Goal: Contribute content

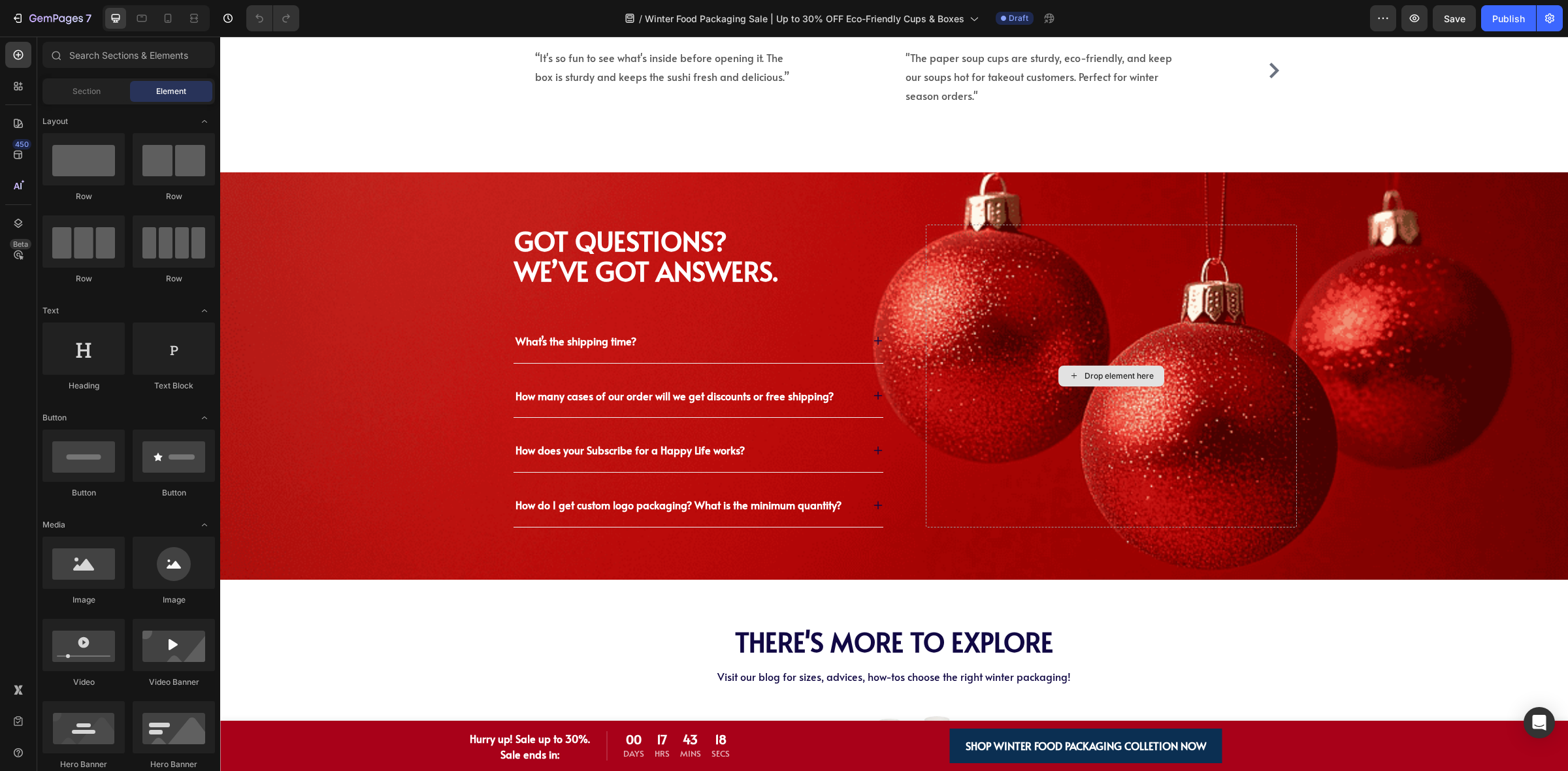
scroll to position [5098, 0]
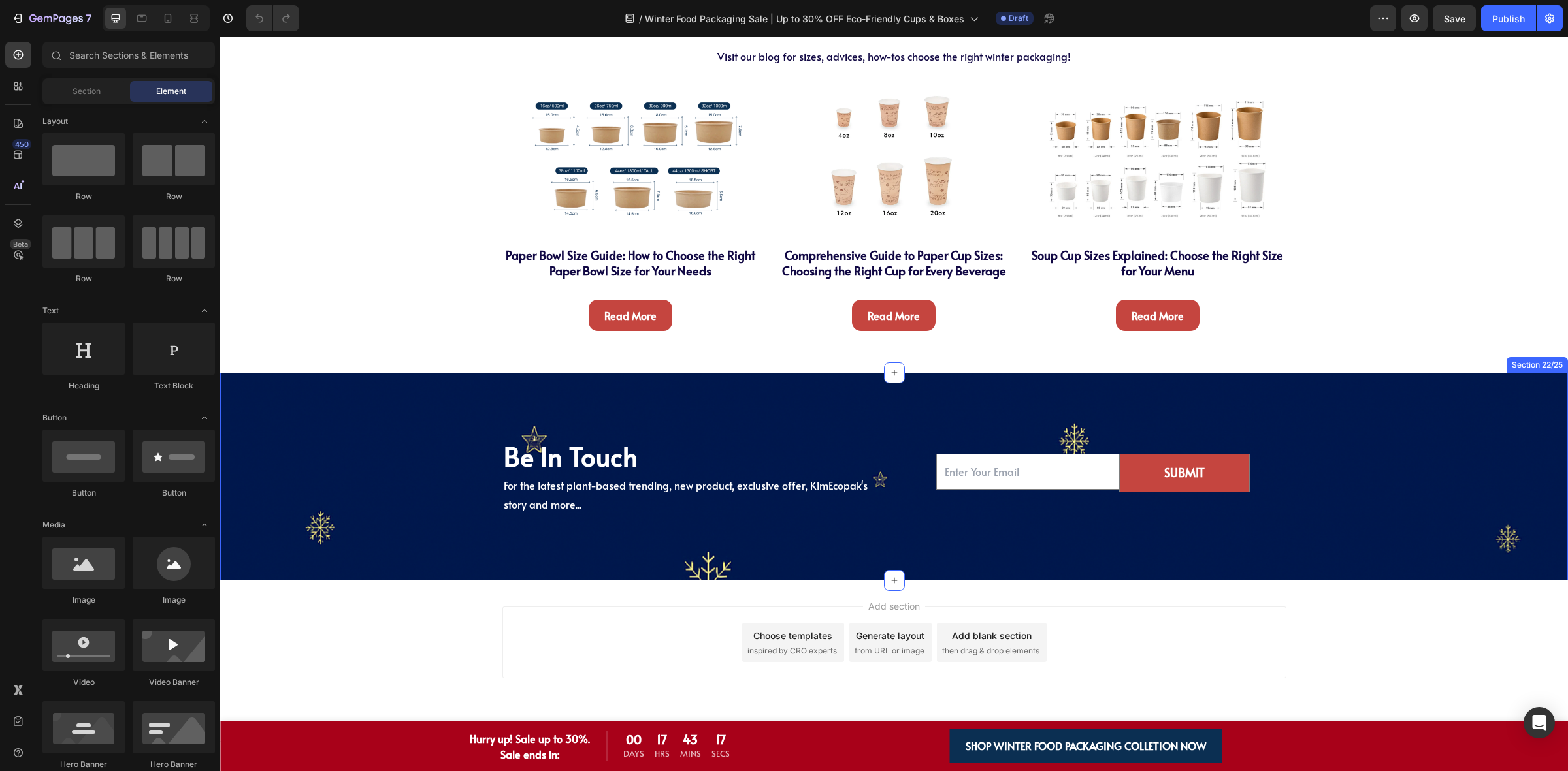
drag, startPoint x: 341, startPoint y: 505, endPoint x: 284, endPoint y: 529, distance: 61.8
click at [341, 505] on div "Be In Touch Heading For the latest plant-based trending, new product, exclusive…" at bounding box center [894, 477] width 1328 height 77
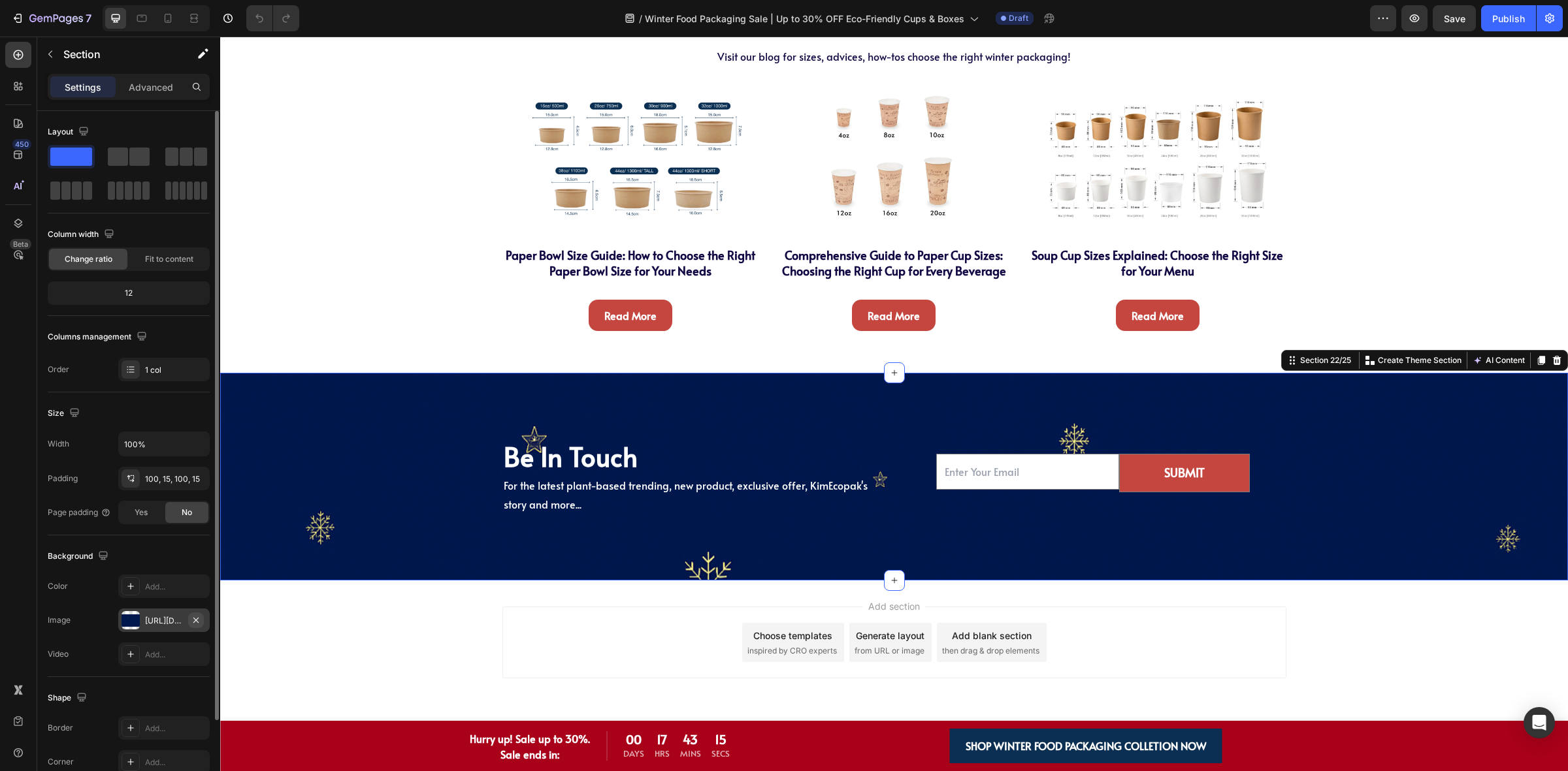
click at [201, 624] on icon "button" at bounding box center [196, 621] width 11 height 11
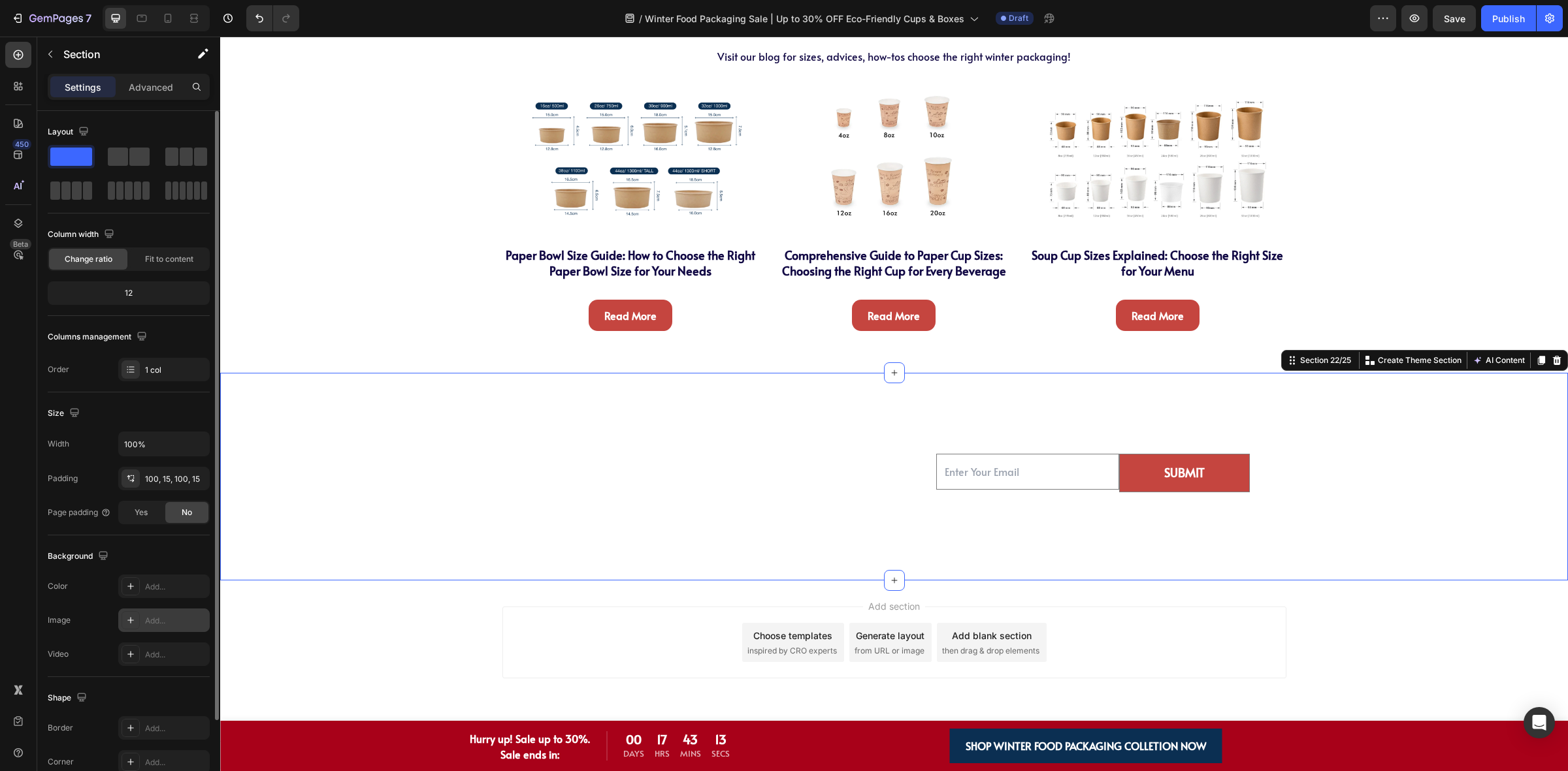
click at [148, 612] on div "Add..." at bounding box center [163, 620] width 91 height 24
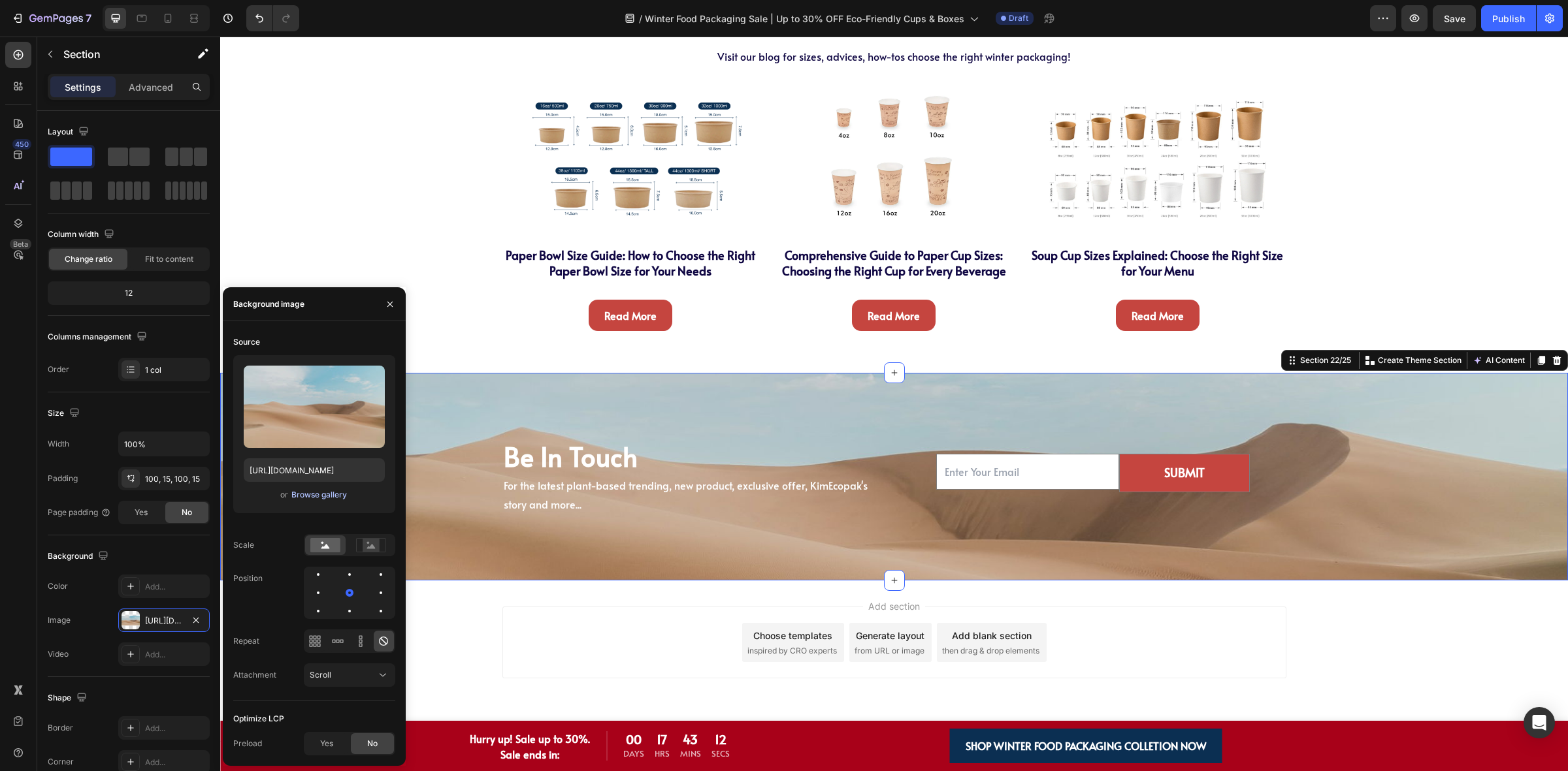
click at [322, 500] on div "Browse gallery" at bounding box center [319, 494] width 55 height 11
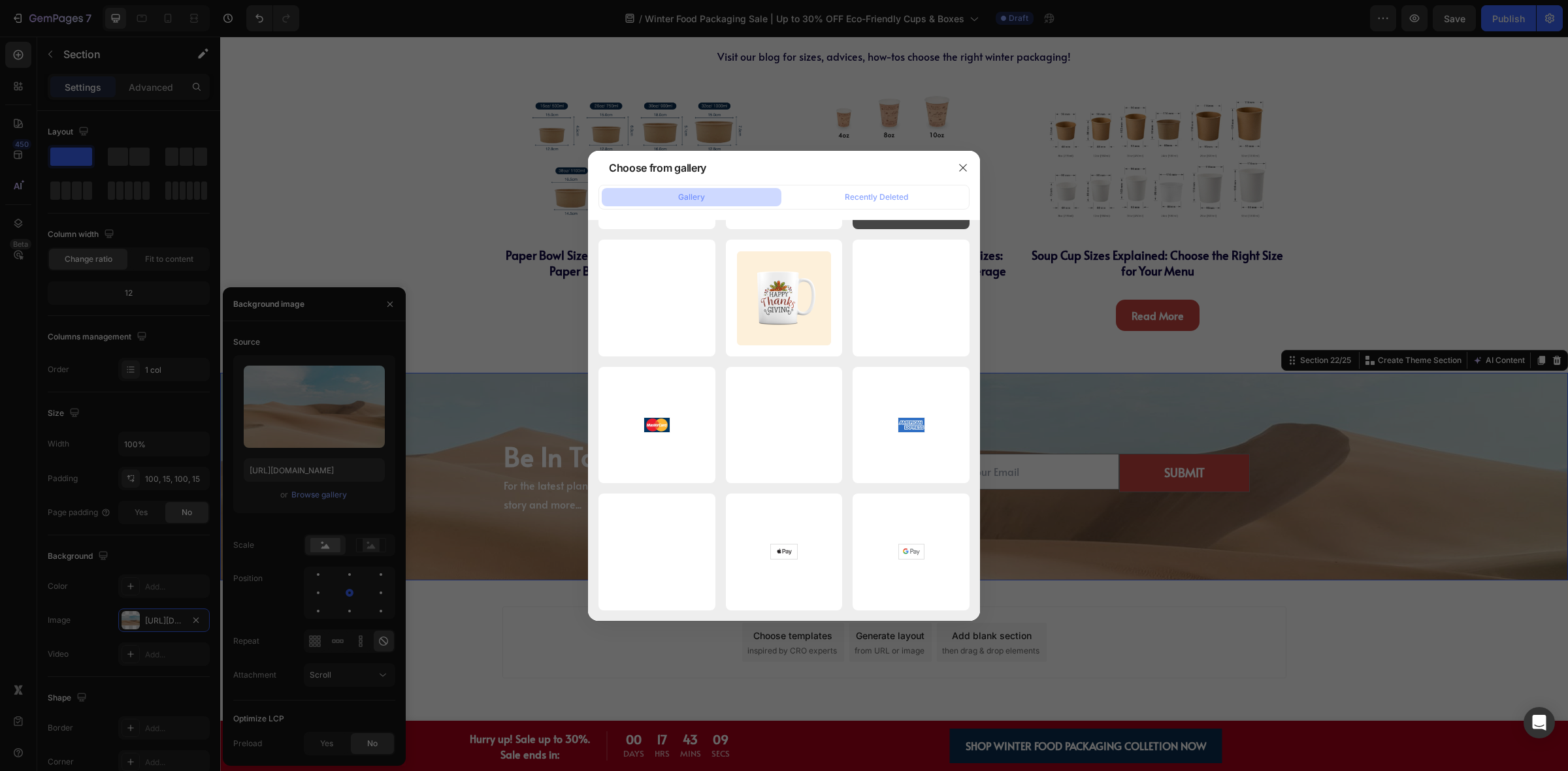
scroll to position [0, 0]
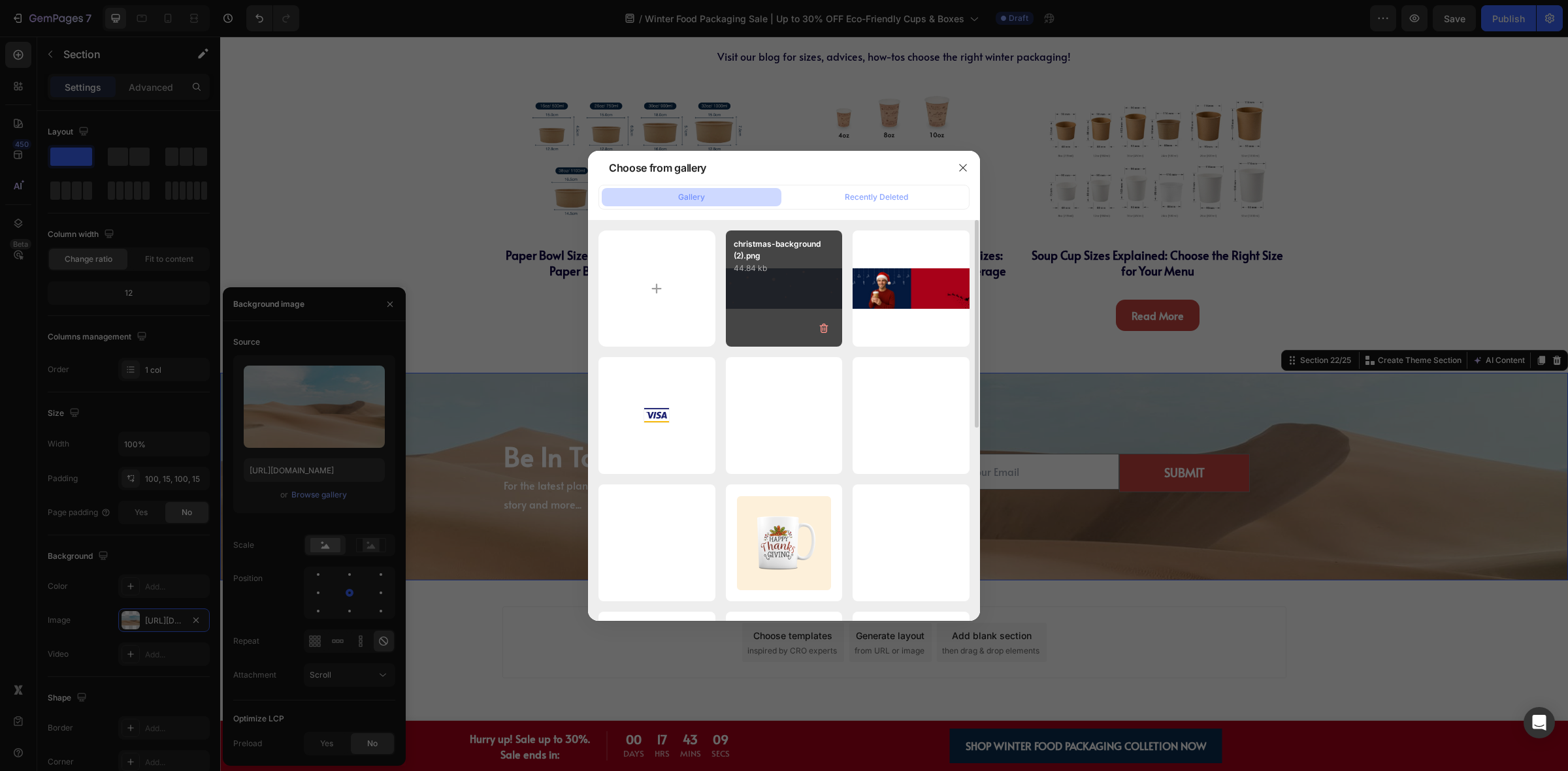
click at [808, 287] on div "christmas-background (2).png 44.84 kb" at bounding box center [784, 289] width 117 height 117
type input "[URL][DOMAIN_NAME]"
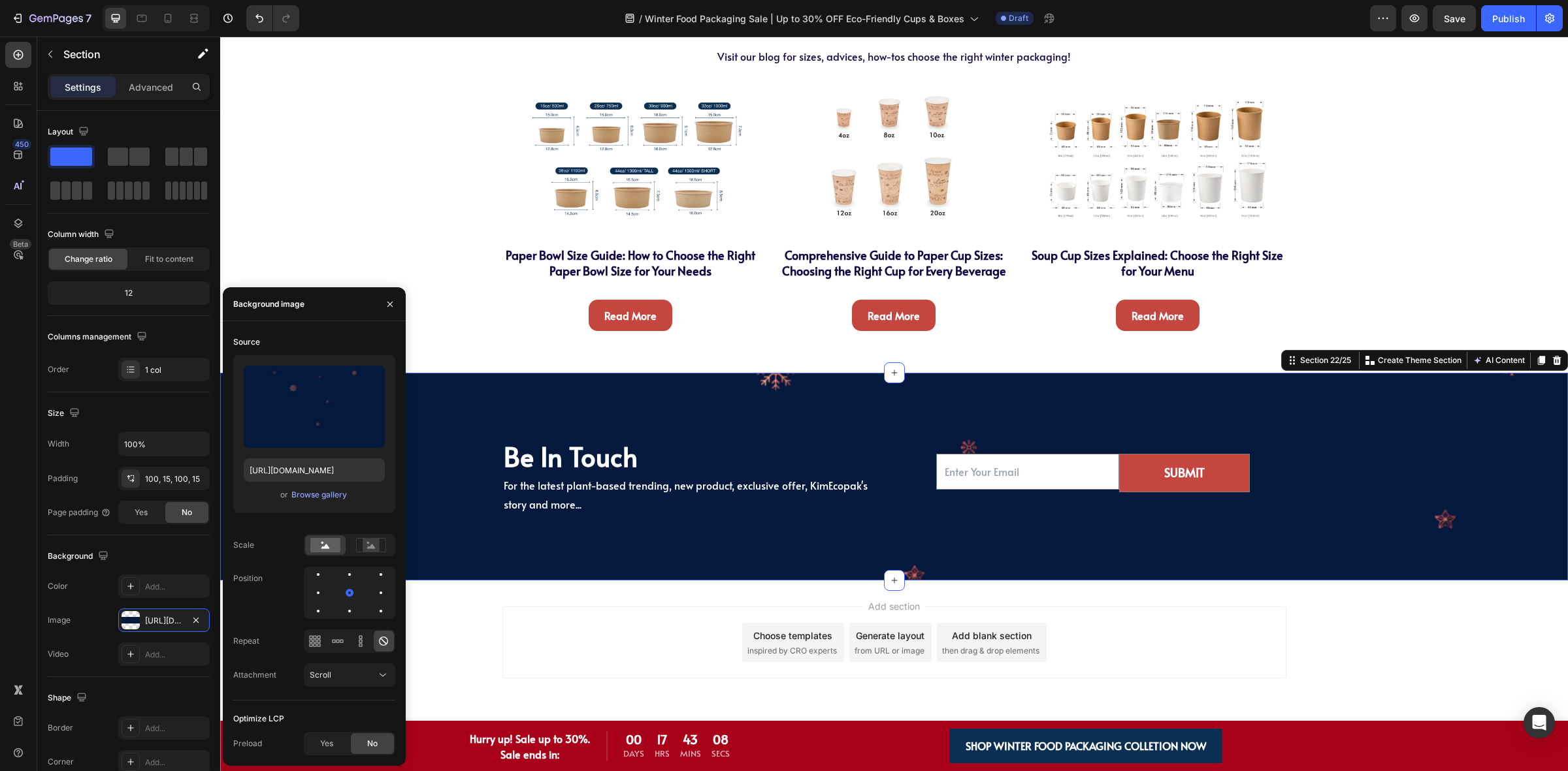
click at [1217, 615] on div "Add section Choose templates inspired by CRO experts Generate layout from URL o…" at bounding box center [894, 643] width 784 height 72
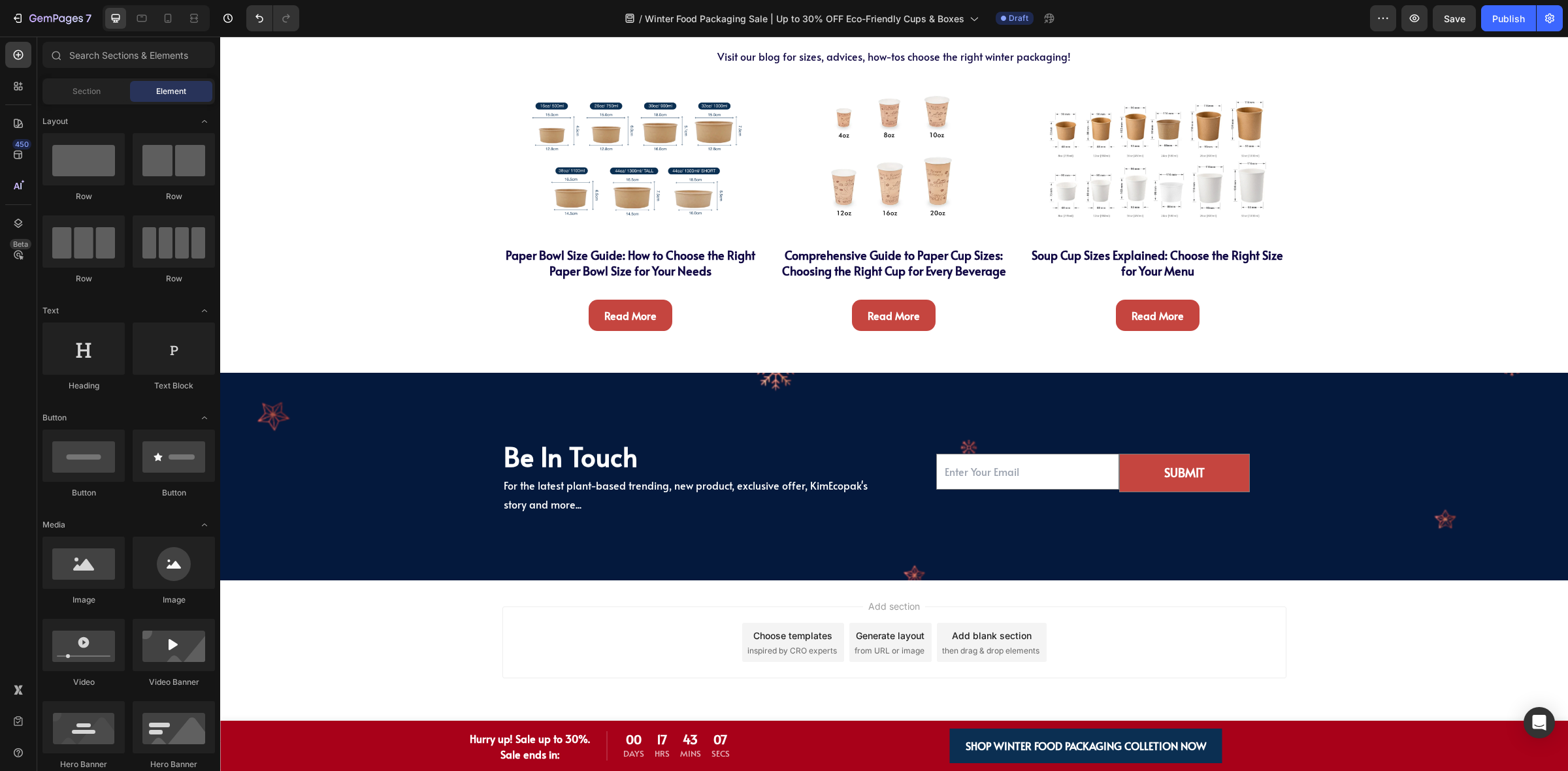
click at [423, 608] on div "Add section Choose templates inspired by CRO experts Generate layout from URL o…" at bounding box center [894, 661] width 1348 height 161
click at [417, 513] on div "Be In Touch Heading For the latest plant-based trending, new product, exclusive…" at bounding box center [894, 477] width 1328 height 77
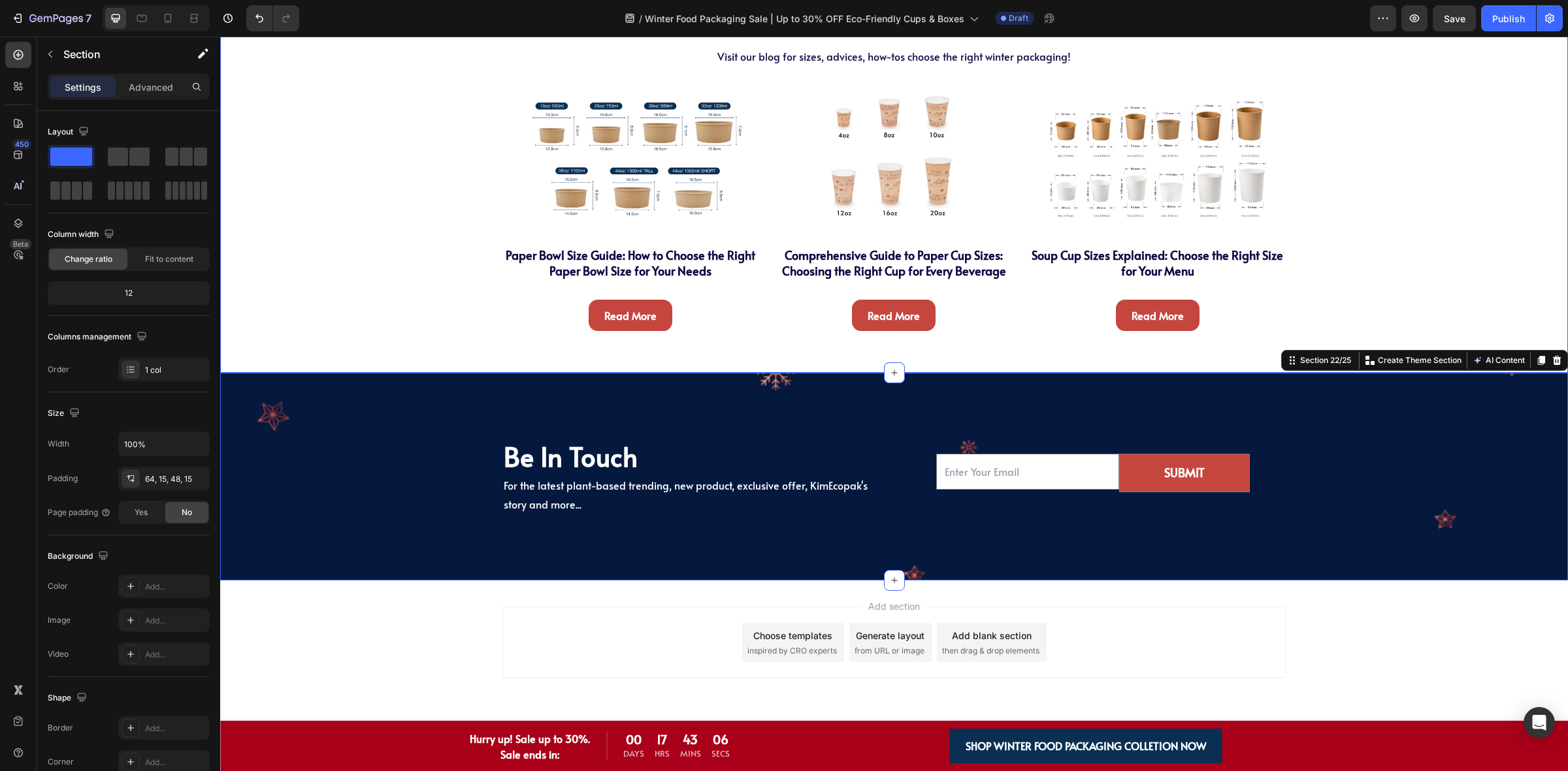
click at [329, 327] on div "There's More To Explore Heading There's More To Explore Heading Visit our blog …" at bounding box center [894, 172] width 1328 height 340
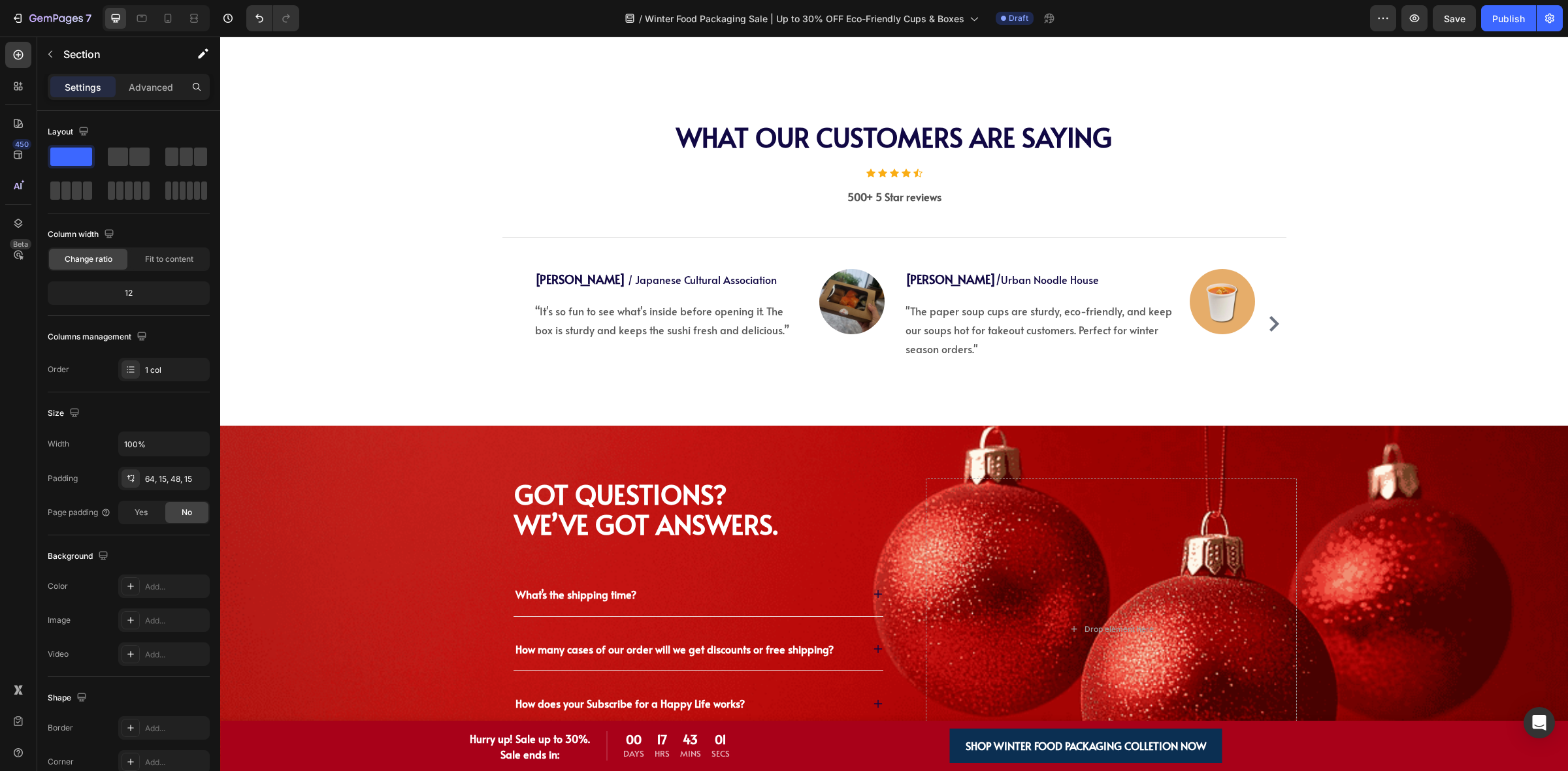
scroll to position [4119, 0]
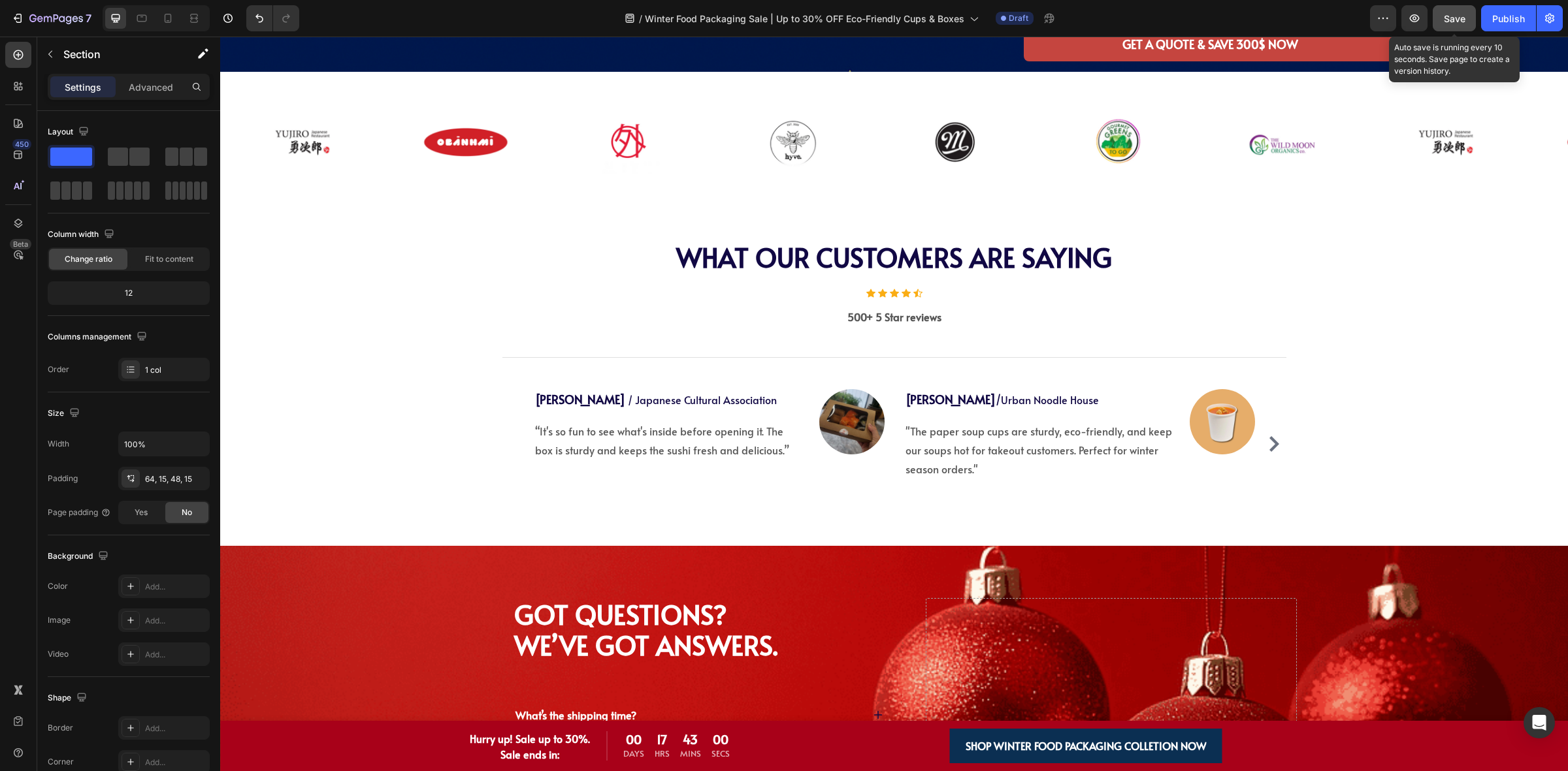
drag, startPoint x: 1451, startPoint y: 20, endPoint x: 810, endPoint y: 7, distance: 641.1
click at [1451, 20] on span "Save" at bounding box center [1455, 18] width 21 height 11
click at [46, 15] on icon "button" at bounding box center [56, 19] width 54 height 11
